Goal: Task Accomplishment & Management: Complete application form

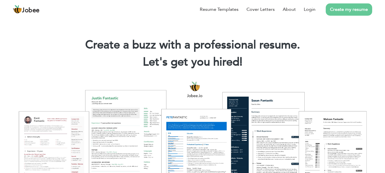
click at [339, 6] on link "Create my resume" at bounding box center [349, 9] width 46 height 12
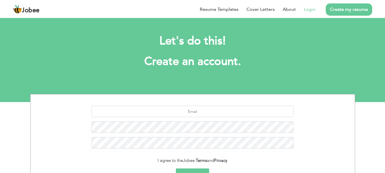
click at [306, 7] on link "Login" at bounding box center [310, 9] width 12 height 7
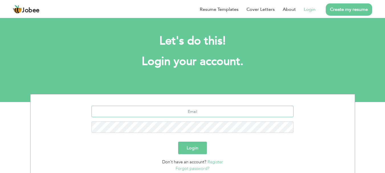
click at [193, 111] on input "text" at bounding box center [192, 111] width 202 height 11
type input "mr.zubairasif@gmail.com"
click at [190, 151] on button "Login" at bounding box center [192, 148] width 29 height 13
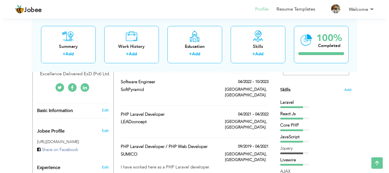
scroll to position [133, 0]
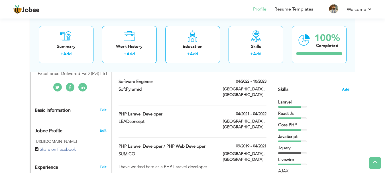
click at [345, 91] on span "Add" at bounding box center [345, 89] width 7 height 5
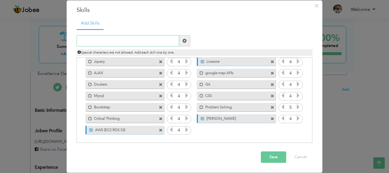
scroll to position [7, 0]
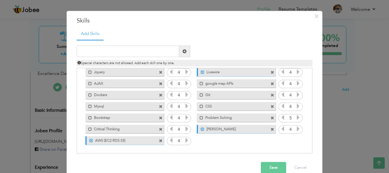
drag, startPoint x: 126, startPoint y: 139, endPoint x: 151, endPoint y: 74, distance: 70.4
click at [151, 74] on div "Click on , to mark skill as primary. Unmark as primary skill. Laravel 4 React J…" at bounding box center [195, 89] width 230 height 113
click at [78, 61] on icon at bounding box center [79, 62] width 3 height 3
click at [251, 153] on div "Click on , to mark skill as primary." at bounding box center [195, 110] width 236 height 85
click at [294, 169] on button "Cancel" at bounding box center [301, 167] width 24 height 11
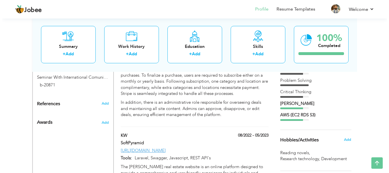
scroll to position [304, 0]
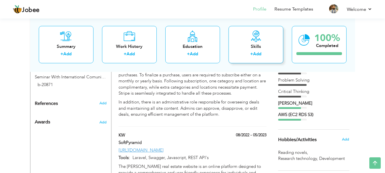
click at [240, 54] on div "+ Add" at bounding box center [256, 54] width 46 height 7
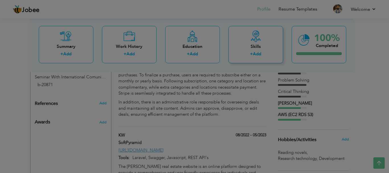
scroll to position [0, 0]
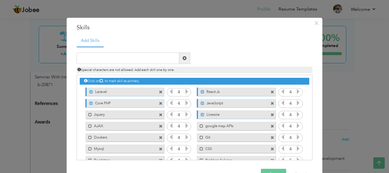
click at [147, 90] on label "Laravel" at bounding box center [121, 90] width 57 height 7
click at [147, 90] on div "Mark as primary skill. [GEOGRAPHIC_DATA]" at bounding box center [124, 91] width 79 height 9
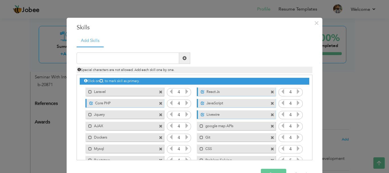
click at [147, 90] on div "Mark as primary skill. [GEOGRAPHIC_DATA]" at bounding box center [124, 91] width 79 height 9
click at [88, 92] on span at bounding box center [90, 92] width 4 height 4
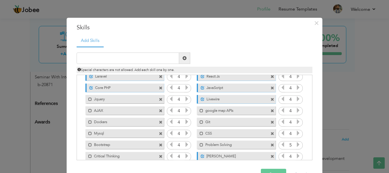
scroll to position [36, 0]
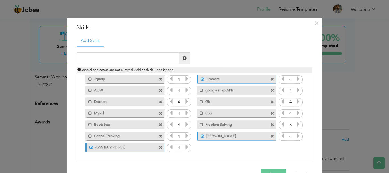
drag, startPoint x: 177, startPoint y: 148, endPoint x: 213, endPoint y: 119, distance: 46.2
click at [213, 119] on div "Click on , to mark skill as primary. Unmark as primary skill. Laravel 4 React J…" at bounding box center [195, 96] width 230 height 113
click at [192, 158] on div "Click on , to mark skill as primary." at bounding box center [195, 117] width 236 height 85
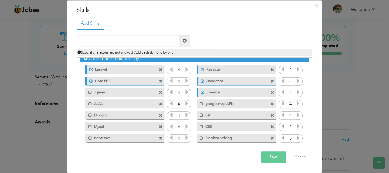
scroll to position [0, 0]
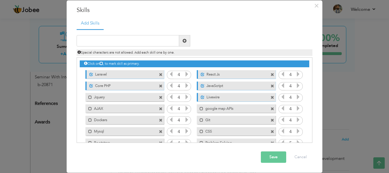
click at [100, 63] on icon at bounding box center [101, 63] width 3 height 3
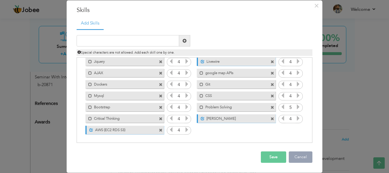
click at [299, 158] on button "Cancel" at bounding box center [301, 157] width 24 height 11
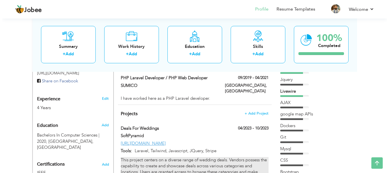
scroll to position [186, 0]
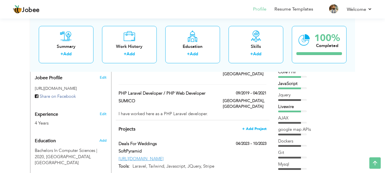
click at [255, 127] on span "+ Add Project" at bounding box center [254, 129] width 24 height 4
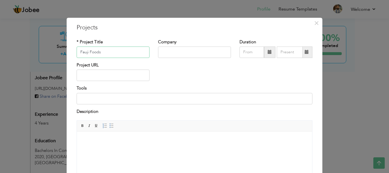
type input "Fauji Foods"
click at [160, 53] on input "text" at bounding box center [194, 51] width 73 height 11
type input "Excellence Delivered ExD (Pvt) Ltd."
type input "08/2025"
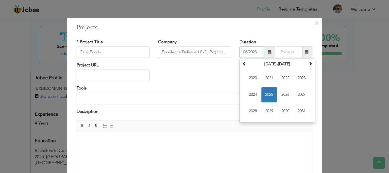
click at [245, 53] on input "08/2025" at bounding box center [252, 51] width 25 height 11
click at [251, 88] on span "2024" at bounding box center [252, 94] width 15 height 15
type input "08/2025"
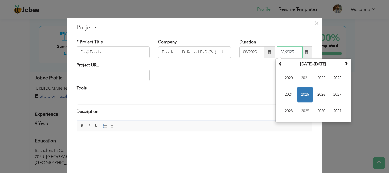
click at [282, 50] on input "08/2025" at bounding box center [290, 51] width 26 height 11
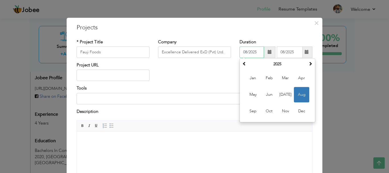
click at [254, 51] on input "08/2025" at bounding box center [252, 51] width 25 height 11
click at [244, 64] on th at bounding box center [244, 64] width 7 height 9
click at [255, 81] on span "Jan" at bounding box center [252, 77] width 15 height 15
type input "01/2024"
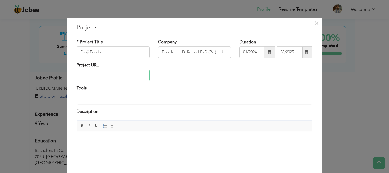
click at [122, 75] on input "text" at bounding box center [113, 75] width 73 height 11
paste input "[URL][DOMAIN_NAME]"
type input "[URL][DOMAIN_NAME]"
click at [111, 103] on input at bounding box center [195, 98] width 236 height 11
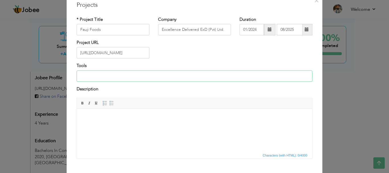
scroll to position [23, 0]
click at [111, 75] on input "Laravel Javascript AWS (EC2, CI/CD, S3 Bucket, RDS)" at bounding box center [195, 75] width 236 height 11
type input "Laravel Javascript Jquery AWS (EC2, CI/CD, S3 Bucket, RDS)"
click at [99, 112] on html at bounding box center [194, 117] width 235 height 17
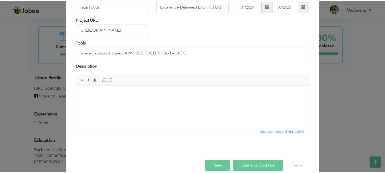
scroll to position [54, 0]
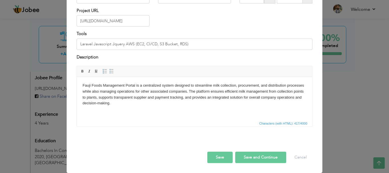
click at [251, 158] on button "Save and Continue" at bounding box center [260, 157] width 51 height 11
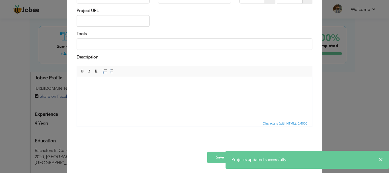
click at [336, 92] on div "× Projects * Project Title Company Duration Project URL Tools Description" at bounding box center [194, 86] width 389 height 173
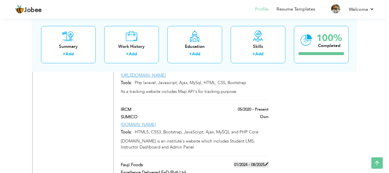
scroll to position [782, 0]
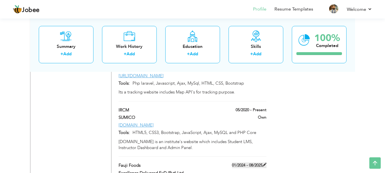
click at [258, 162] on label "01/2024 - 08/2025" at bounding box center [249, 165] width 34 height 6
type input "Fauji Foods"
type input "Excellence Delivered ExD (Pvt) Ltd."
type input "01/2024"
type input "08/2025"
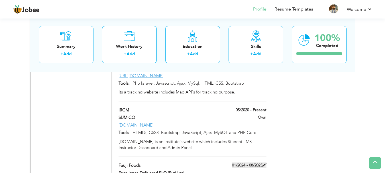
type input "[URL][DOMAIN_NAME]"
type input "Laravel Javascript Jquery AWS (EC2, CI/CD, S3 Bucket, RDS)"
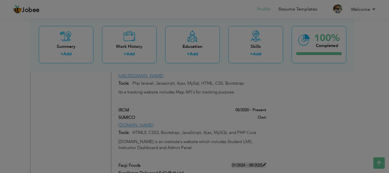
scroll to position [0, 0]
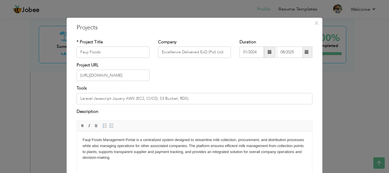
click at [307, 53] on span at bounding box center [306, 51] width 11 height 11
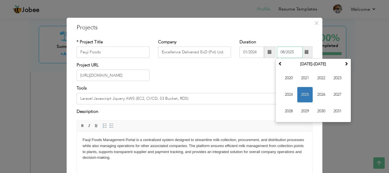
click at [300, 89] on span "2025" at bounding box center [304, 94] width 15 height 15
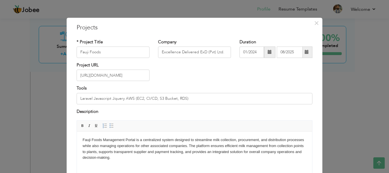
click at [277, 30] on h3 "Projects" at bounding box center [195, 27] width 236 height 9
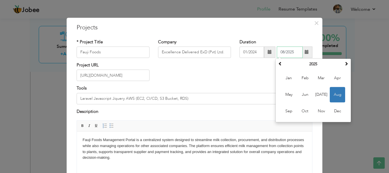
click at [286, 50] on input "08/2025" at bounding box center [290, 51] width 26 height 11
click at [288, 109] on span "Sep" at bounding box center [288, 110] width 15 height 15
type input "09/2025"
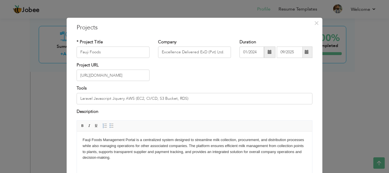
scroll to position [54, 0]
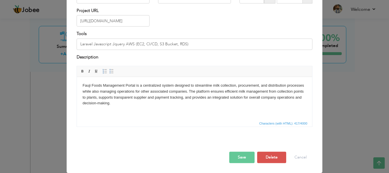
click at [244, 160] on button "Save" at bounding box center [241, 157] width 25 height 11
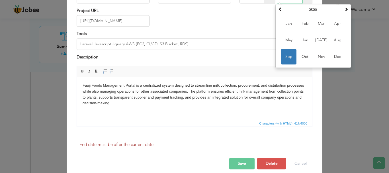
scroll to position [46, 0]
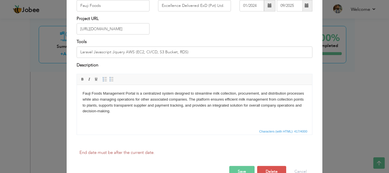
click at [200, 64] on div "Description" at bounding box center [195, 65] width 236 height 7
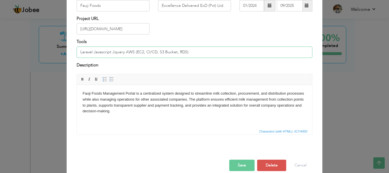
click at [124, 52] on input "Laravel Javascript Jquery AWS (EC2, CI/CD, S3 Bucket, RDS)" at bounding box center [195, 51] width 236 height 11
click at [131, 52] on input "Laravel Javascript Jquery AWS (EC2, CI/CD, S3 Bucket, RDS)" at bounding box center [195, 51] width 236 height 11
click at [127, 51] on input "Laravel Javascript Jquery AWS (EC2, CI/CD, S3 Bucket, RDS)" at bounding box center [195, 51] width 236 height 11
click at [133, 52] on input "Laravel Javascript Jquery AWS (EC2, CI/CD, S3 Bucket, RDS)" at bounding box center [195, 51] width 236 height 11
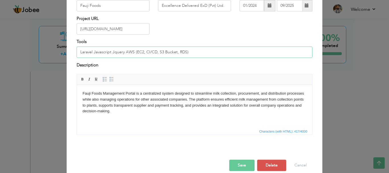
click at [123, 52] on input "Laravel Javascript Jquery AWS (EC2, CI/CD, S3 Bucket, RDS)" at bounding box center [195, 51] width 236 height 11
click at [142, 50] on input "Laravel Javascript Jquery Google map apis AWS (EC2, CI/CD, S3 Bucket, RDS)" at bounding box center [195, 51] width 236 height 11
click at [148, 53] on input "Laravel Javascript Jquery Google Map apis AWS (EC2, CI/CD, S3 Bucket, RDS)" at bounding box center [195, 51] width 236 height 11
click at [241, 54] on input "Laravel Javascript Jquery Google Map Apis AWS (EC2, CI/CD, S3 Bucket, RDS)" at bounding box center [195, 51] width 236 height 11
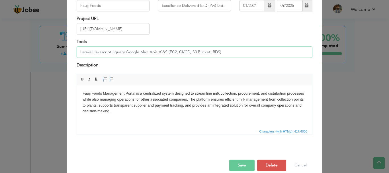
scroll to position [54, 0]
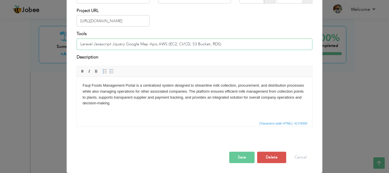
type input "Laravel Javascript Jquery Google Map Apis AWS (EC2, CI/CD, S3 Bucket, RDS)"
click at [239, 160] on button "Save" at bounding box center [241, 157] width 25 height 11
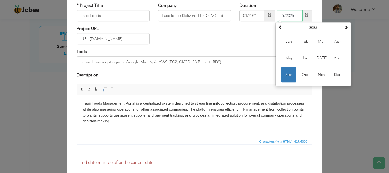
scroll to position [36, 0]
click at [284, 75] on span "Sep" at bounding box center [288, 74] width 15 height 15
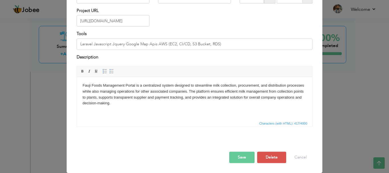
click at [242, 154] on button "Save" at bounding box center [241, 157] width 25 height 11
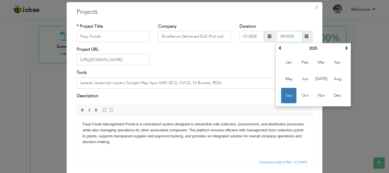
scroll to position [15, 0]
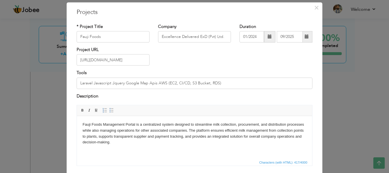
click at [305, 37] on span at bounding box center [307, 37] width 4 height 4
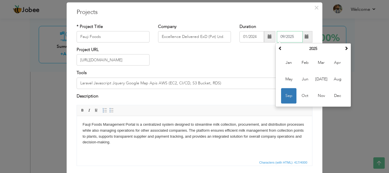
scroll to position [54, 0]
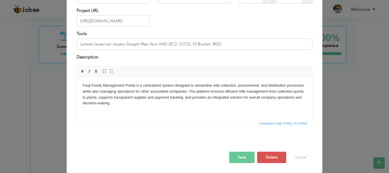
click at [244, 157] on button "Save" at bounding box center [241, 157] width 25 height 11
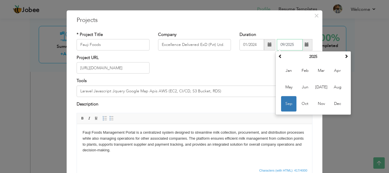
scroll to position [5, 0]
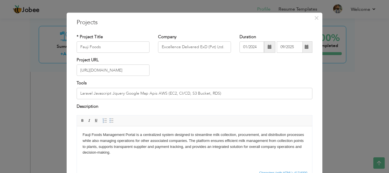
click at [241, 77] on div "Project URL [URL][DOMAIN_NAME]" at bounding box center [194, 68] width 244 height 23
click at [305, 48] on span at bounding box center [307, 47] width 4 height 4
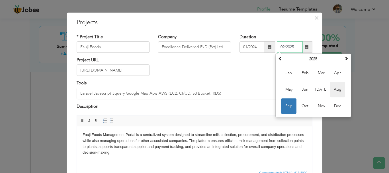
click at [333, 92] on span "Aug" at bounding box center [337, 89] width 15 height 15
type input "08/2025"
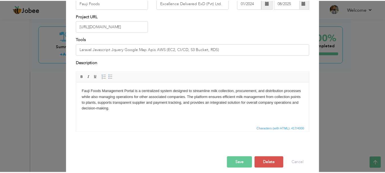
scroll to position [50, 0]
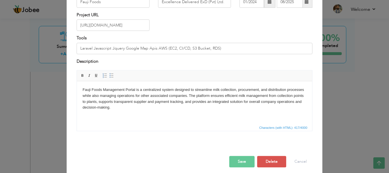
click at [243, 158] on button "Save" at bounding box center [241, 161] width 25 height 11
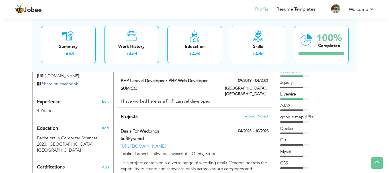
scroll to position [198, 0]
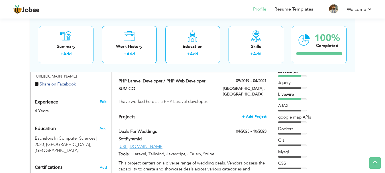
click at [252, 115] on span "+ Add Project" at bounding box center [254, 117] width 24 height 4
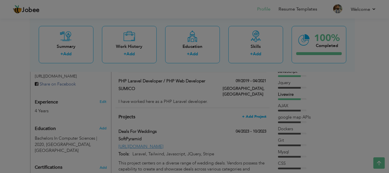
scroll to position [0, 0]
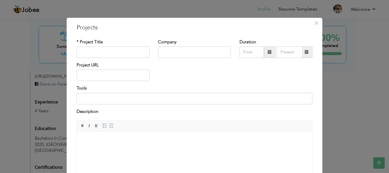
click at [131, 142] on body at bounding box center [195, 140] width 224 height 6
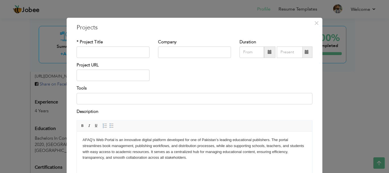
click at [110, 53] on input "text" at bounding box center [113, 51] width 73 height 11
type input "AFAQ"
click at [164, 52] on input "text" at bounding box center [194, 51] width 73 height 11
type input "Excellence Delivered ExD (Pvt) Ltd."
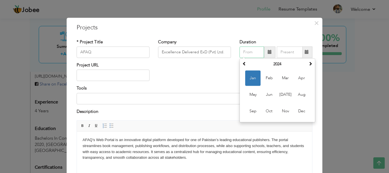
click at [254, 52] on input "text" at bounding box center [252, 51] width 25 height 11
click at [244, 66] on th at bounding box center [244, 64] width 7 height 9
click at [291, 109] on span "Nov" at bounding box center [285, 110] width 15 height 15
type input "11/2023"
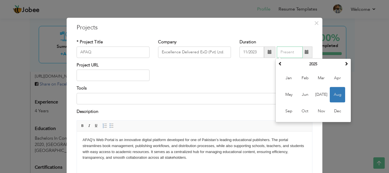
click at [289, 53] on input "text" at bounding box center [290, 51] width 26 height 11
click at [302, 78] on span "Feb" at bounding box center [304, 77] width 15 height 15
type input "02/2025"
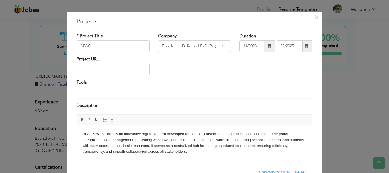
scroll to position [6, 0]
click at [120, 75] on input "text" at bounding box center [113, 69] width 73 height 11
paste input "[URL][DOMAIN_NAME]"
type input "[URL][DOMAIN_NAME]"
click at [109, 94] on input at bounding box center [195, 92] width 236 height 11
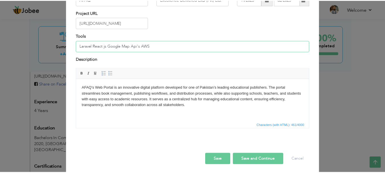
scroll to position [53, 0]
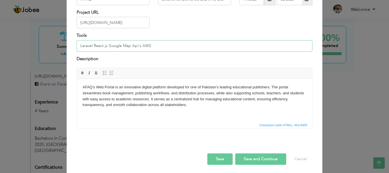
type input "Laravel React js Google Map Api's AWS"
click at [252, 160] on button "Save and Continue" at bounding box center [260, 158] width 51 height 11
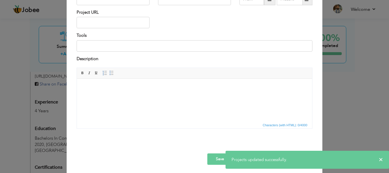
click at [0, 38] on div "× Projects * Project Title Company Duration Project URL Tools Description" at bounding box center [194, 86] width 389 height 173
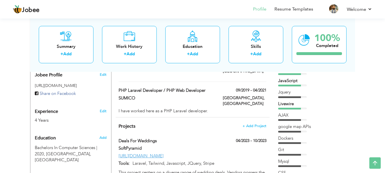
scroll to position [189, 0]
